Goal: Transaction & Acquisition: Purchase product/service

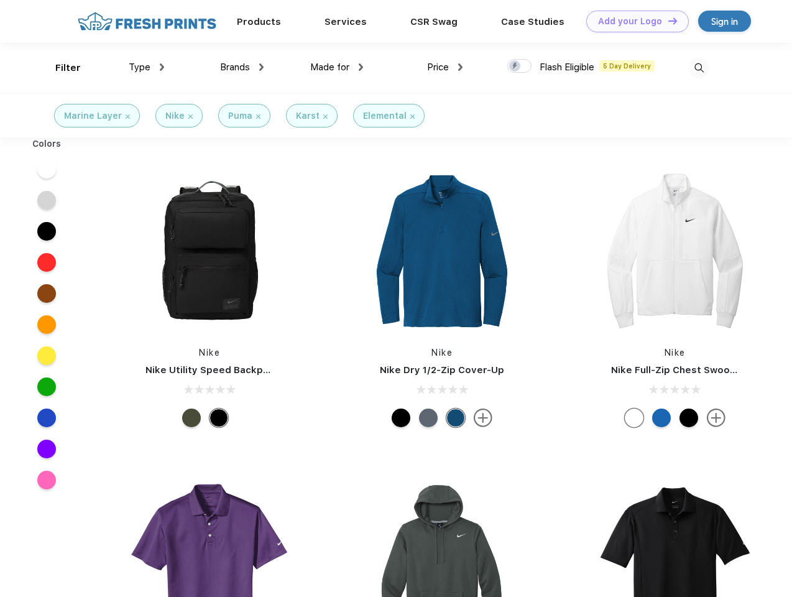
click at [633, 21] on link "Add your Logo Design Tool" at bounding box center [637, 22] width 103 height 22
click at [0, 0] on div "Design Tool" at bounding box center [0, 0] width 0 height 0
click at [667, 21] on link "Add your Logo Design Tool" at bounding box center [637, 22] width 103 height 22
click at [60, 68] on div "Filter" at bounding box center [67, 68] width 25 height 14
click at [147, 67] on span "Type" at bounding box center [140, 67] width 22 height 11
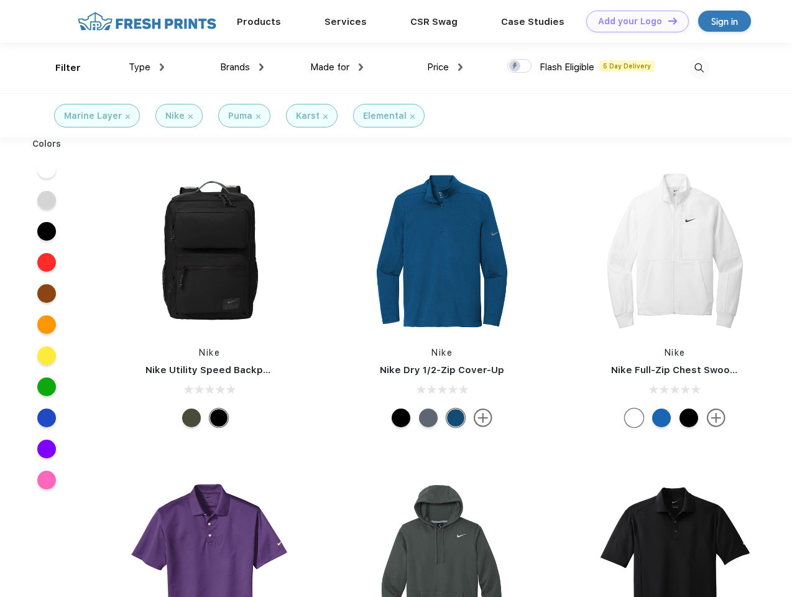
click at [242, 67] on span "Brands" at bounding box center [235, 67] width 30 height 11
click at [337, 67] on span "Made for" at bounding box center [329, 67] width 39 height 11
click at [445, 67] on span "Price" at bounding box center [438, 67] width 22 height 11
click at [520, 67] on div at bounding box center [519, 66] width 24 height 14
click at [515, 67] on input "checkbox" at bounding box center [511, 62] width 8 height 8
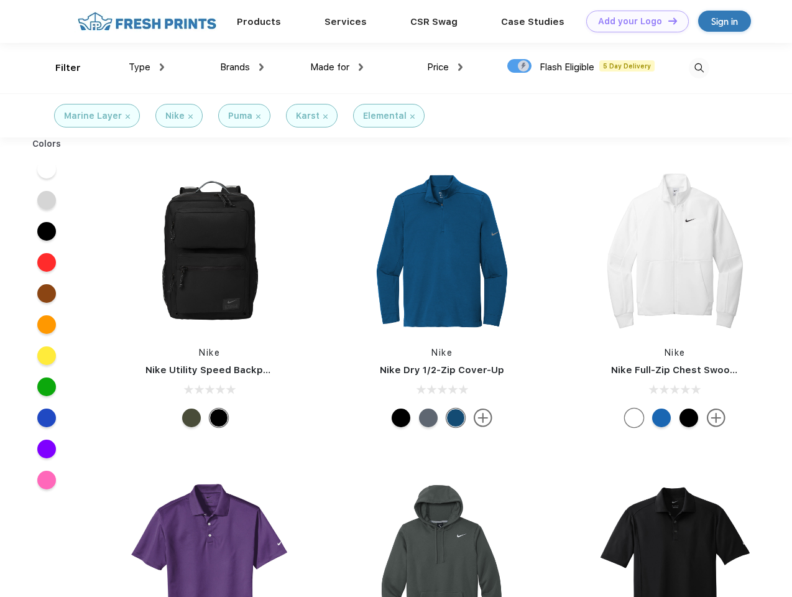
click at [699, 68] on img at bounding box center [699, 68] width 21 height 21
